Goal: Find specific page/section: Find specific page/section

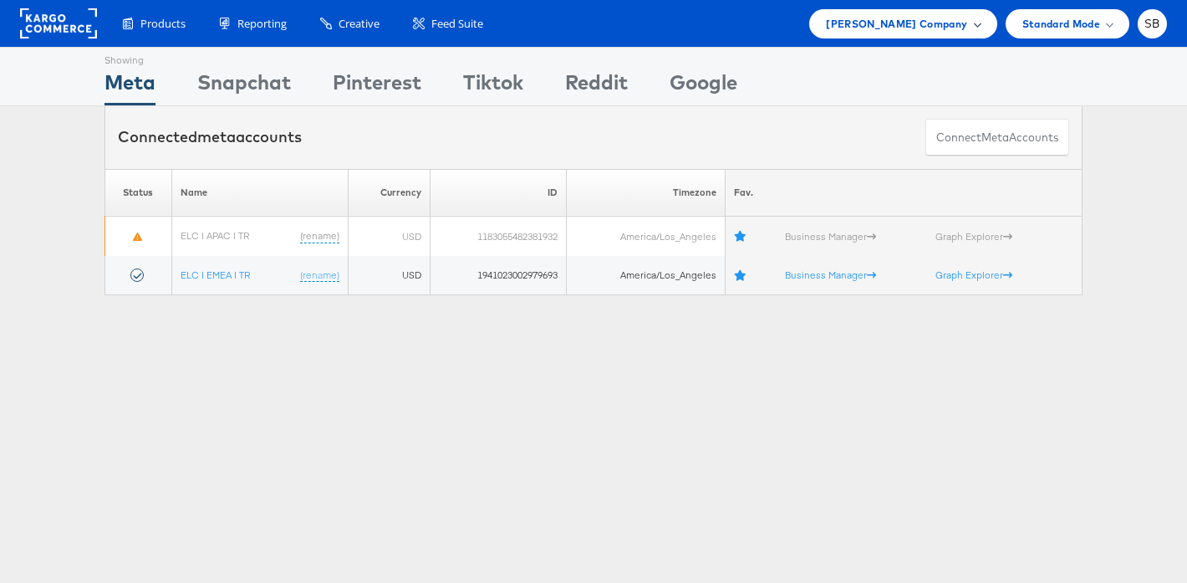
click at [910, 30] on span "Estee Lauder Company" at bounding box center [896, 24] width 141 height 18
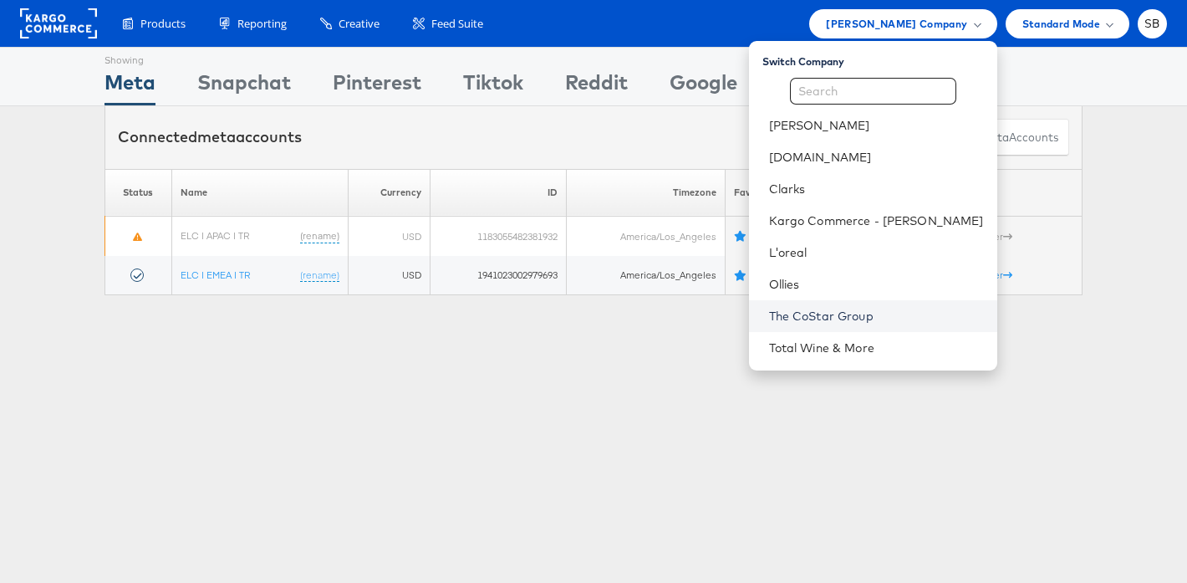
click at [859, 318] on link "The CoStar Group" at bounding box center [876, 316] width 215 height 17
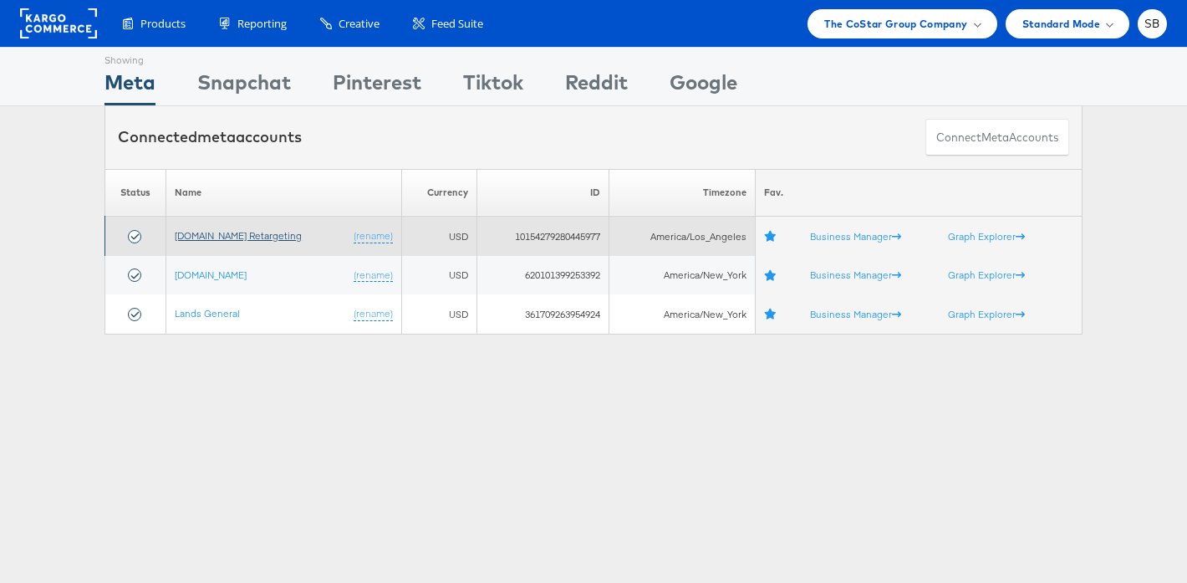
click at [244, 235] on link "[DOMAIN_NAME] Retargeting" at bounding box center [238, 235] width 127 height 13
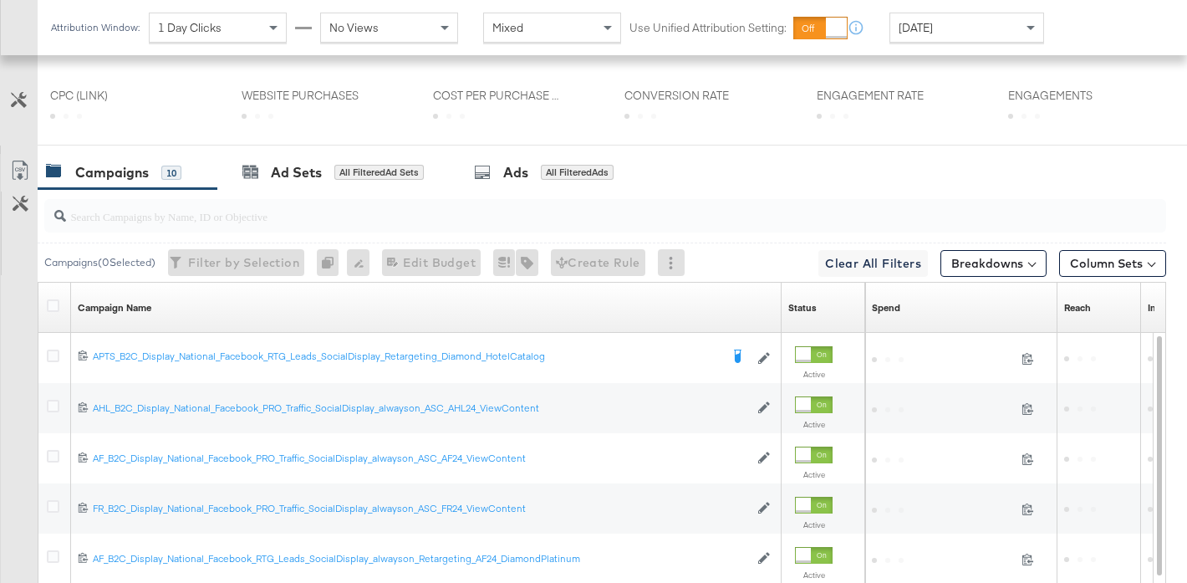
scroll to position [854, 0]
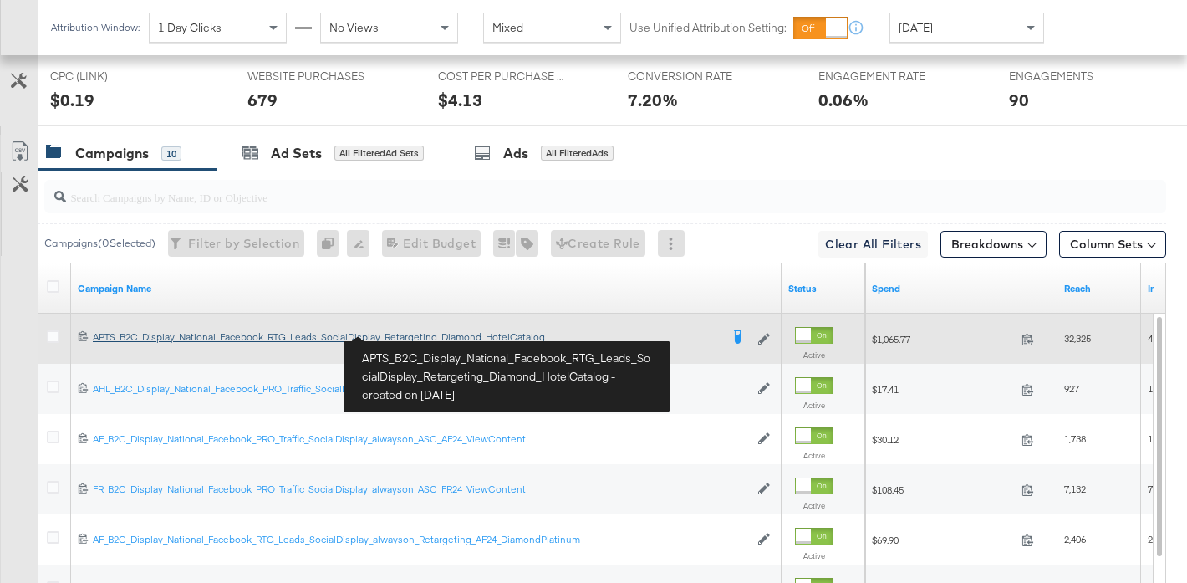
click at [526, 340] on div "APTS_B2C_Display_National_Facebook_RTG_Leads_SocialDisplay_Retargeting_Diamond_…" at bounding box center [406, 336] width 627 height 13
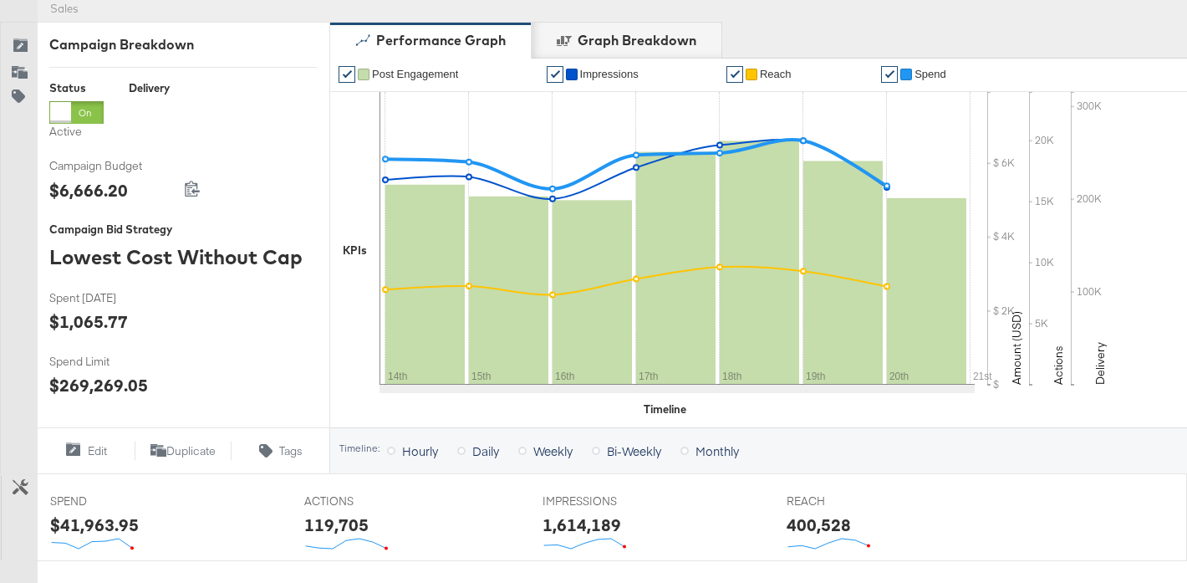
scroll to position [946, 0]
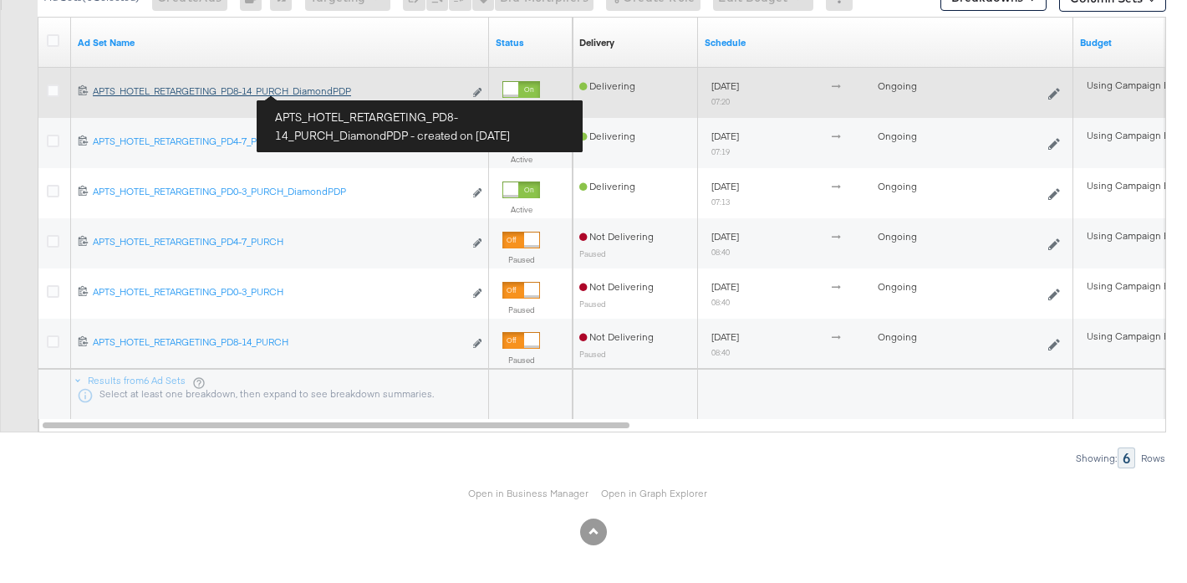
click at [319, 93] on div "APTS_HOTEL_RETARGETING_PD8-14_PURCH_DiamondPDP APTS_HOTEL_RETARGETING_PD8-14_PU…" at bounding box center [278, 90] width 370 height 13
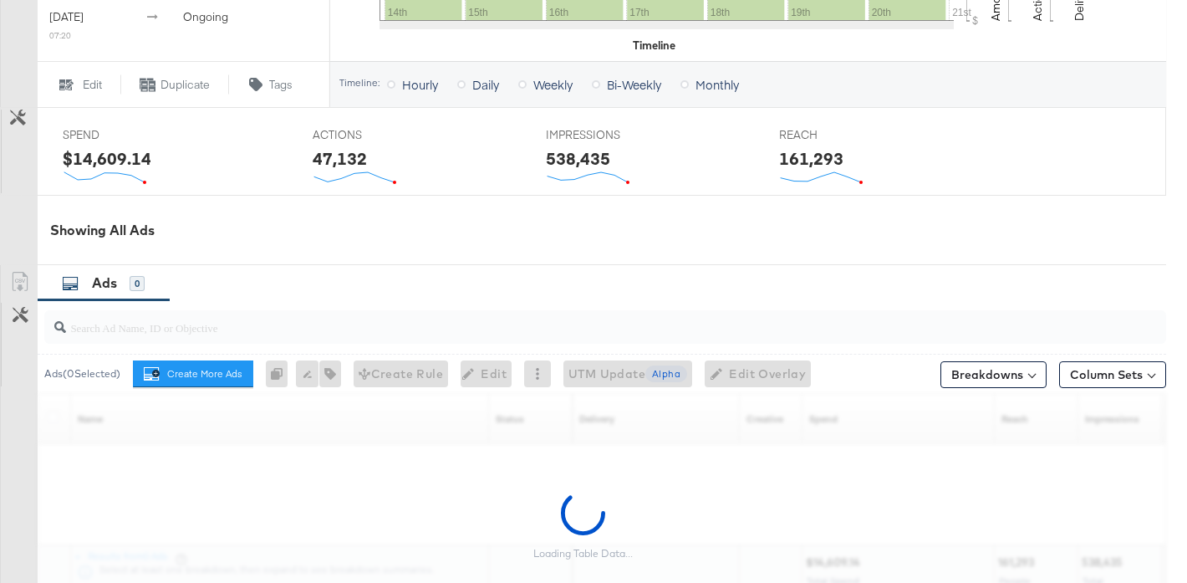
scroll to position [857, 0]
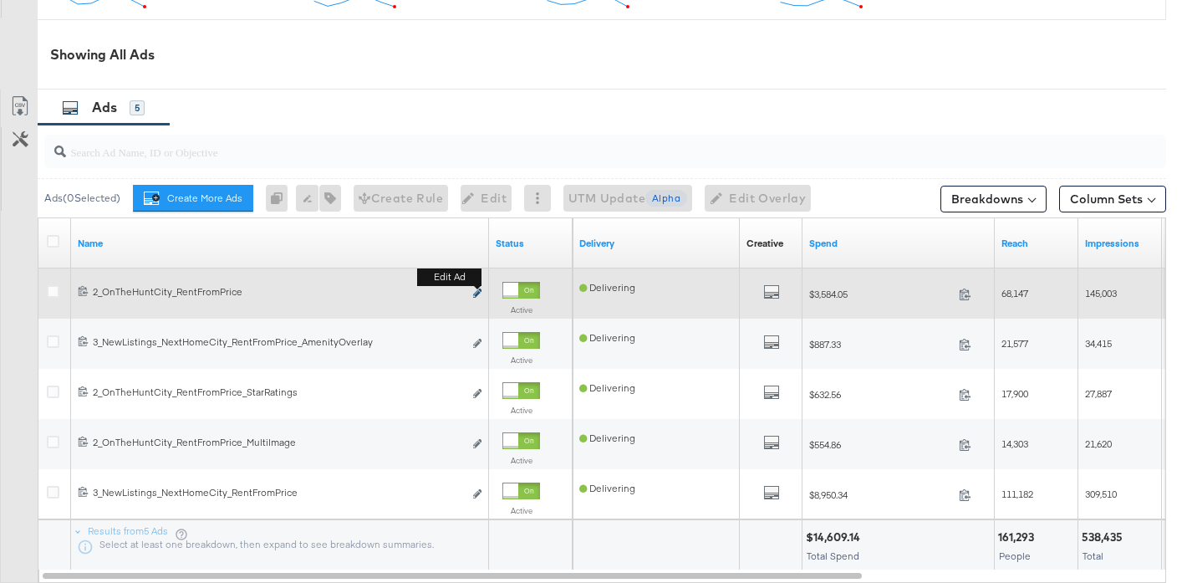
click at [479, 292] on icon "link" at bounding box center [477, 292] width 8 height 9
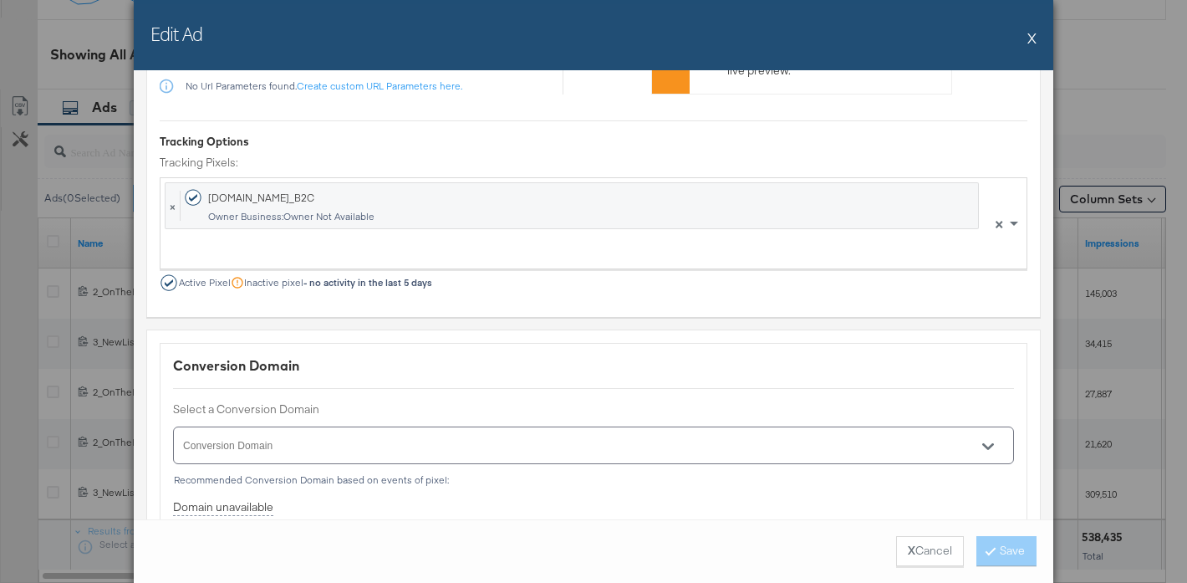
scroll to position [1974, 0]
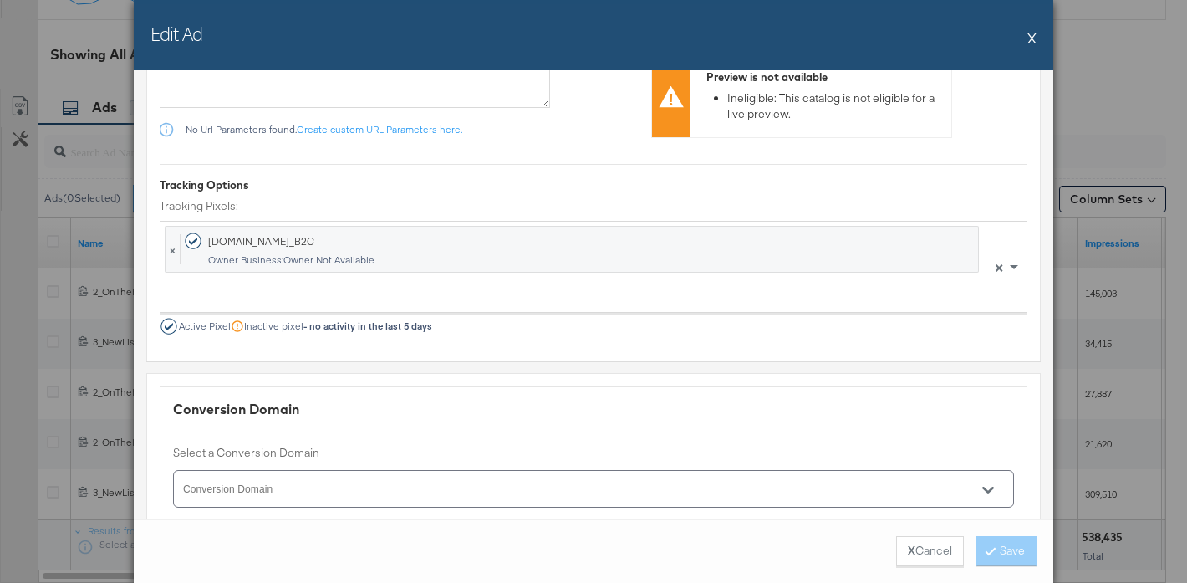
click at [1032, 39] on button "X" at bounding box center [1031, 37] width 9 height 33
